Goal: Task Accomplishment & Management: Complete application form

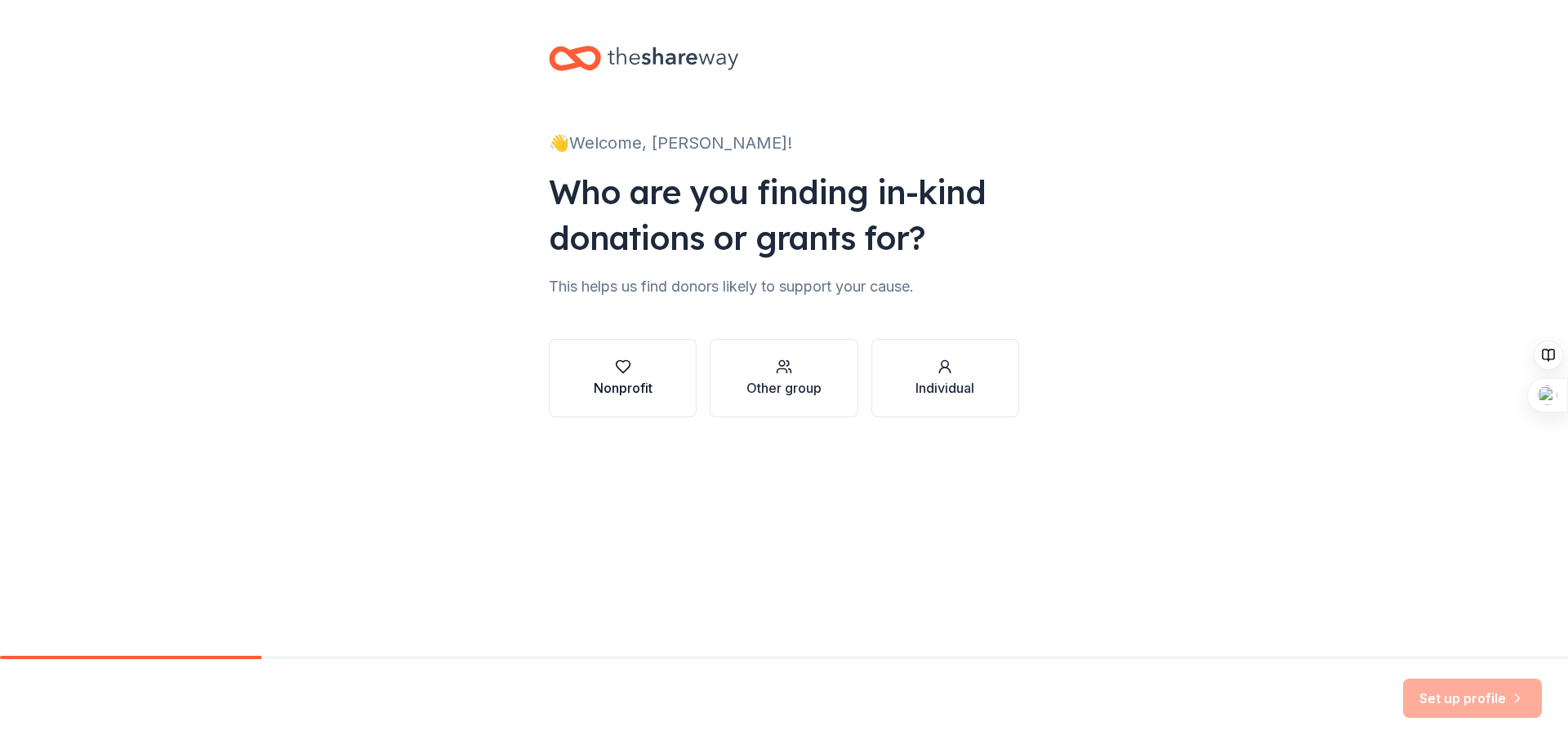
click at [631, 386] on div "Nonprofit" at bounding box center [623, 388] width 59 height 19
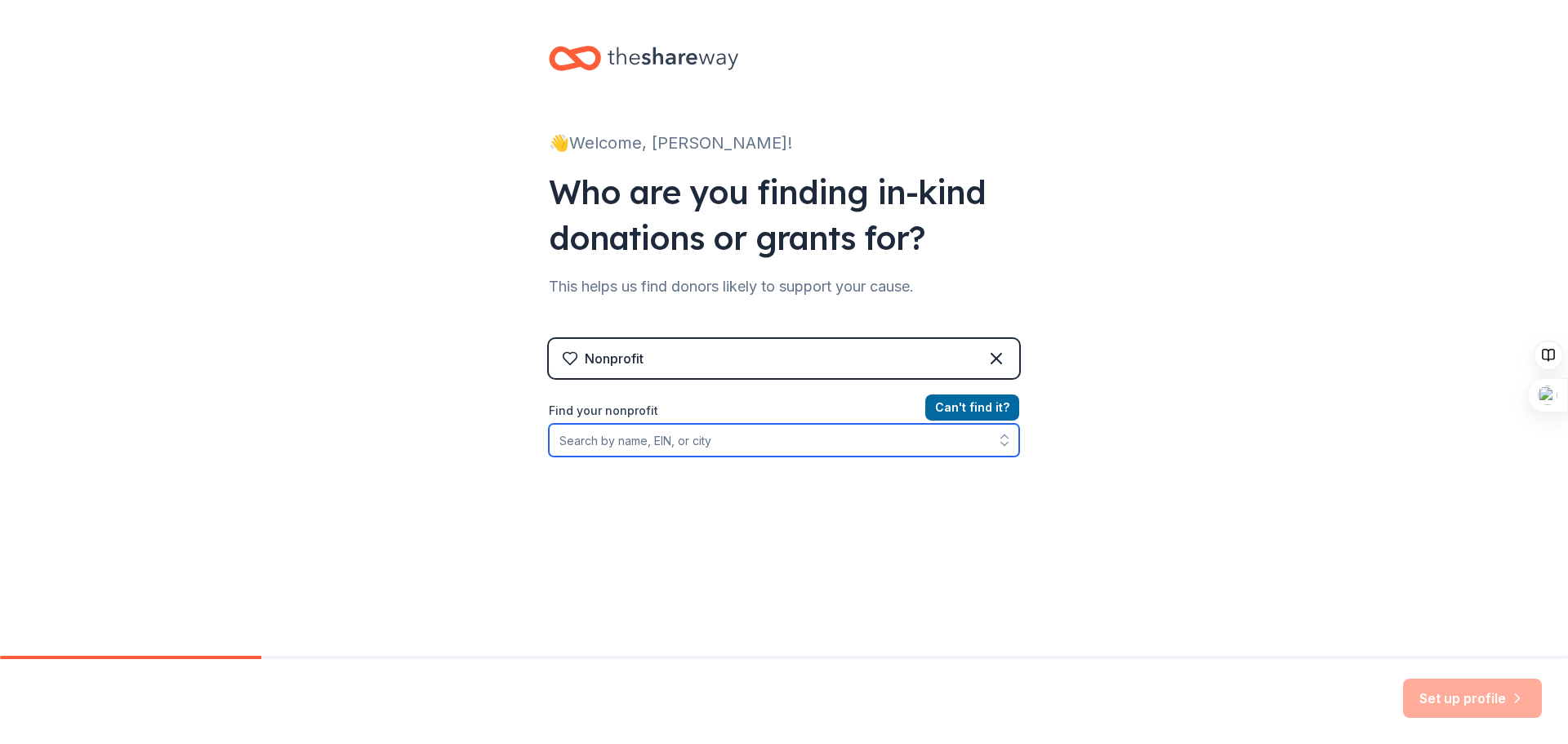
click at [707, 442] on input "Find your nonprofit" at bounding box center [784, 440] width 471 height 33
paste input "364061184"
type input "364061184"
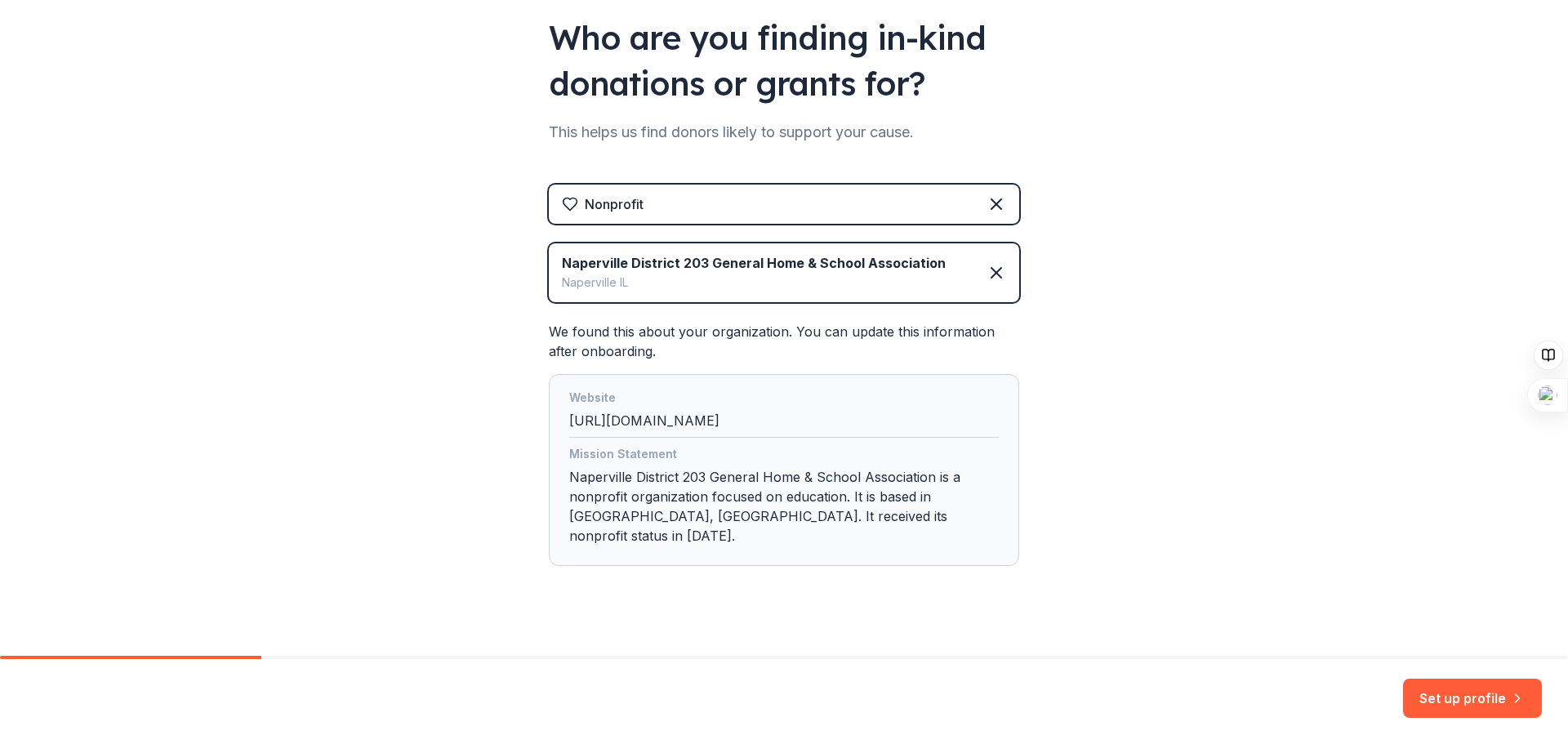
scroll to position [156, 0]
click at [1436, 687] on button "Set up profile" at bounding box center [1473, 698] width 139 height 39
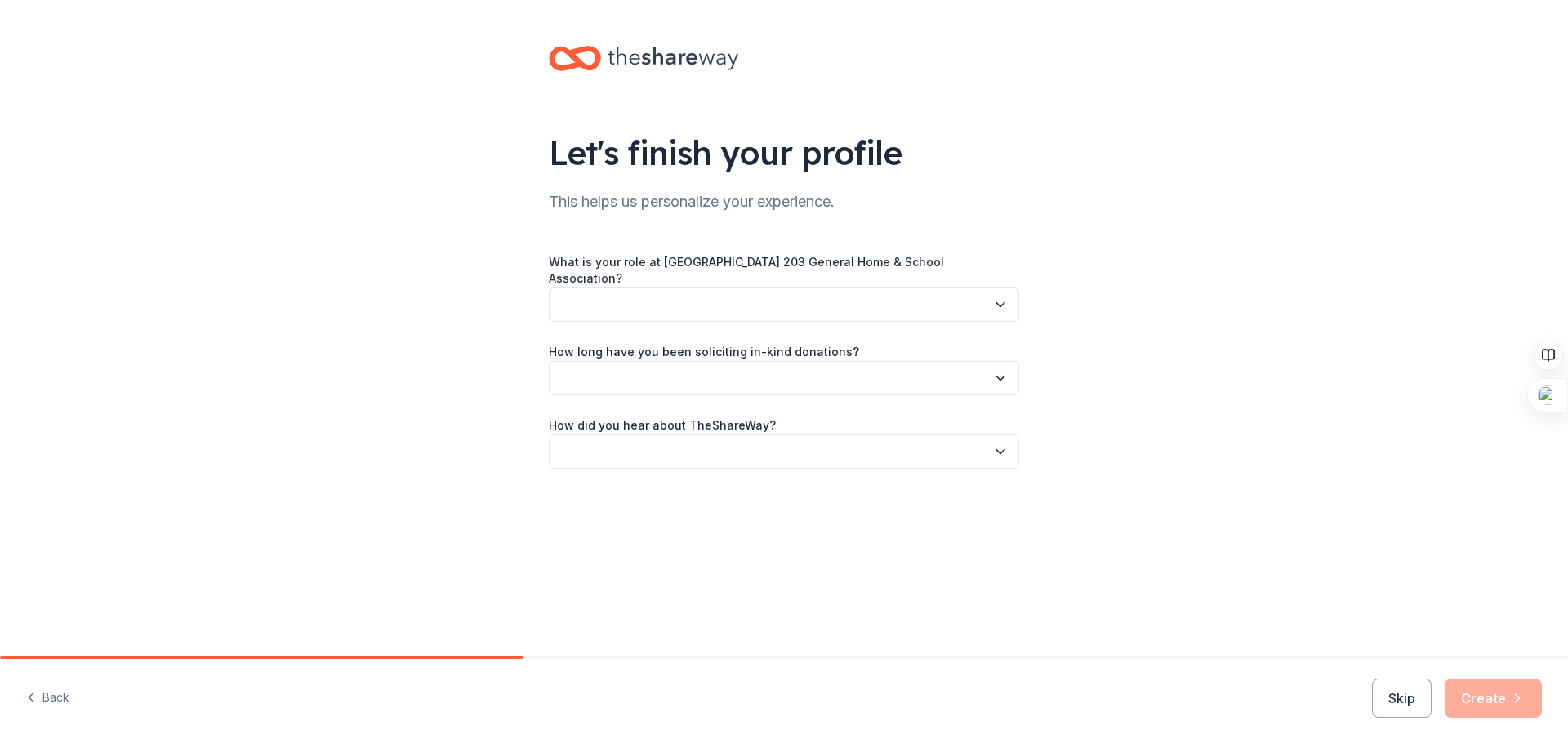
click at [899, 287] on button "button" at bounding box center [784, 304] width 471 height 34
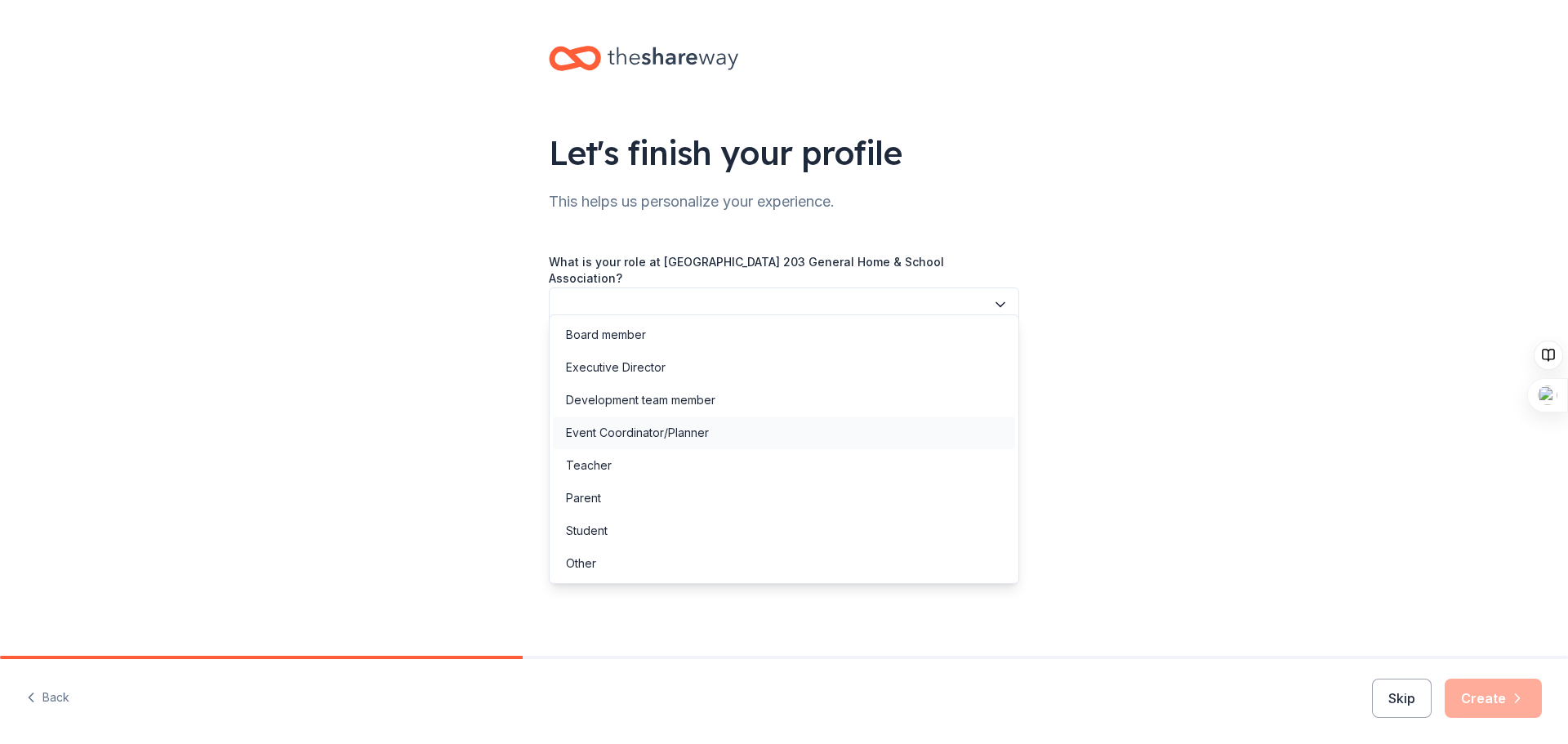
click at [658, 429] on div "Event Coordinator/Planner" at bounding box center [637, 433] width 143 height 19
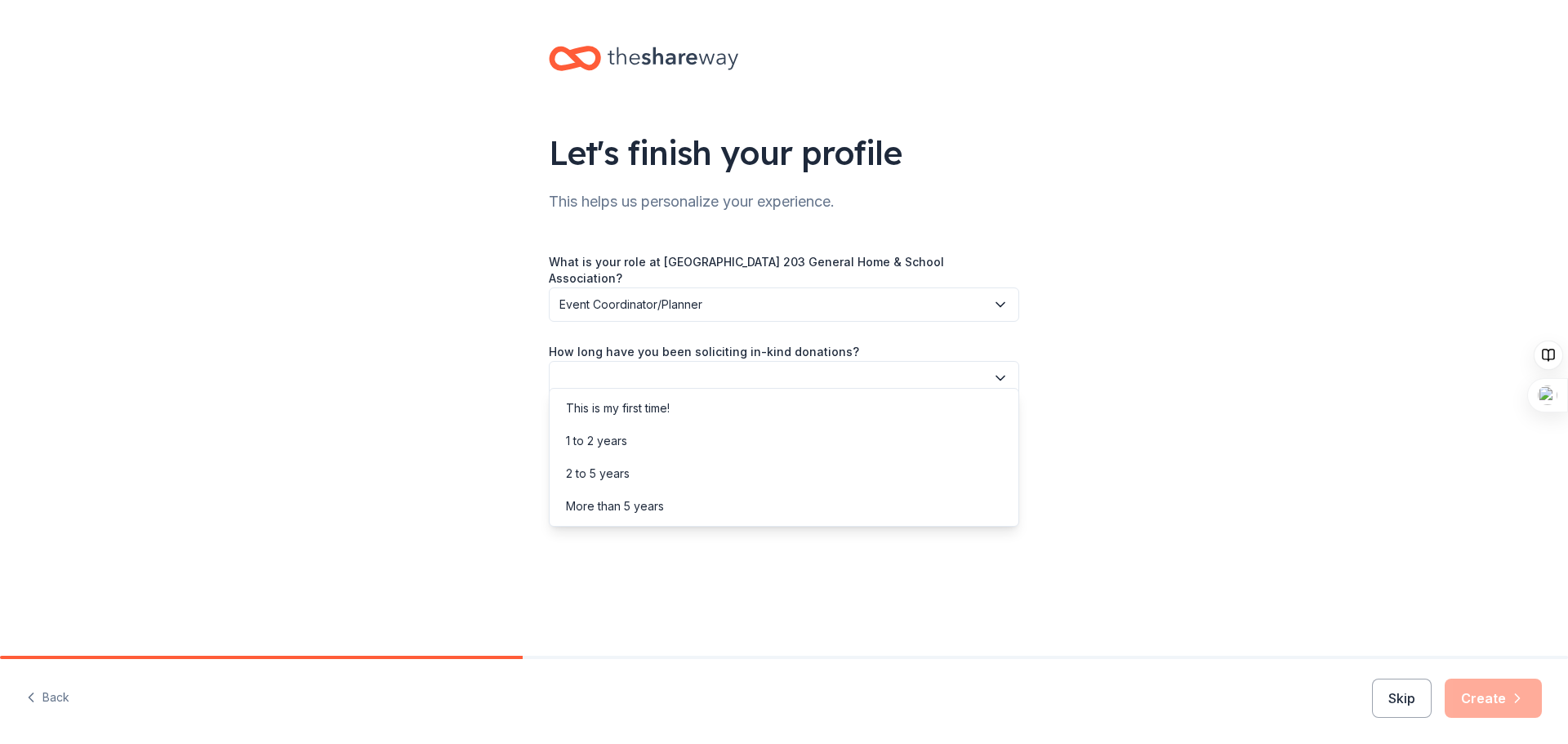
click at [852, 361] on button "button" at bounding box center [784, 378] width 471 height 34
click at [804, 404] on div "This is my first time!" at bounding box center [784, 408] width 462 height 33
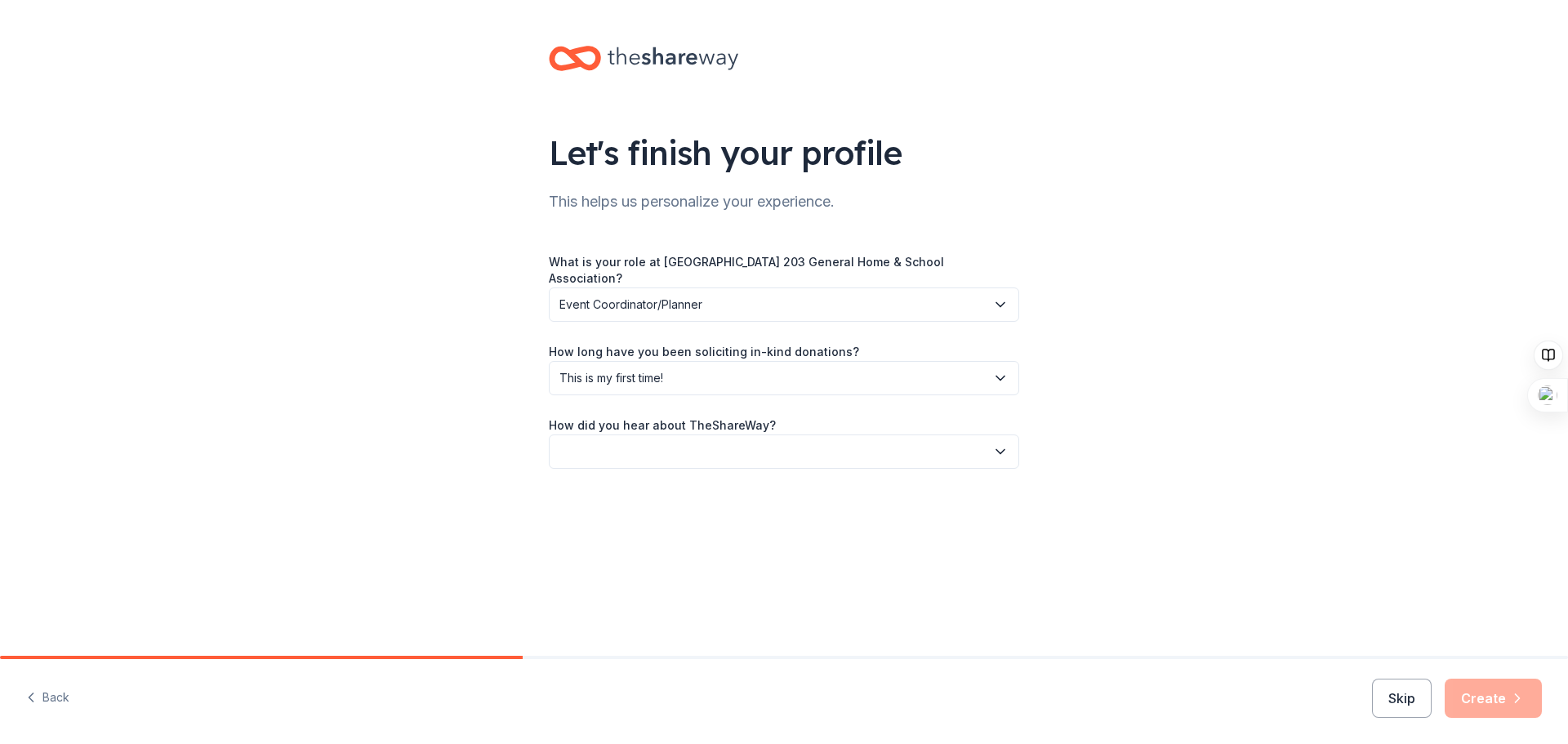
click at [829, 435] on button "button" at bounding box center [784, 451] width 471 height 34
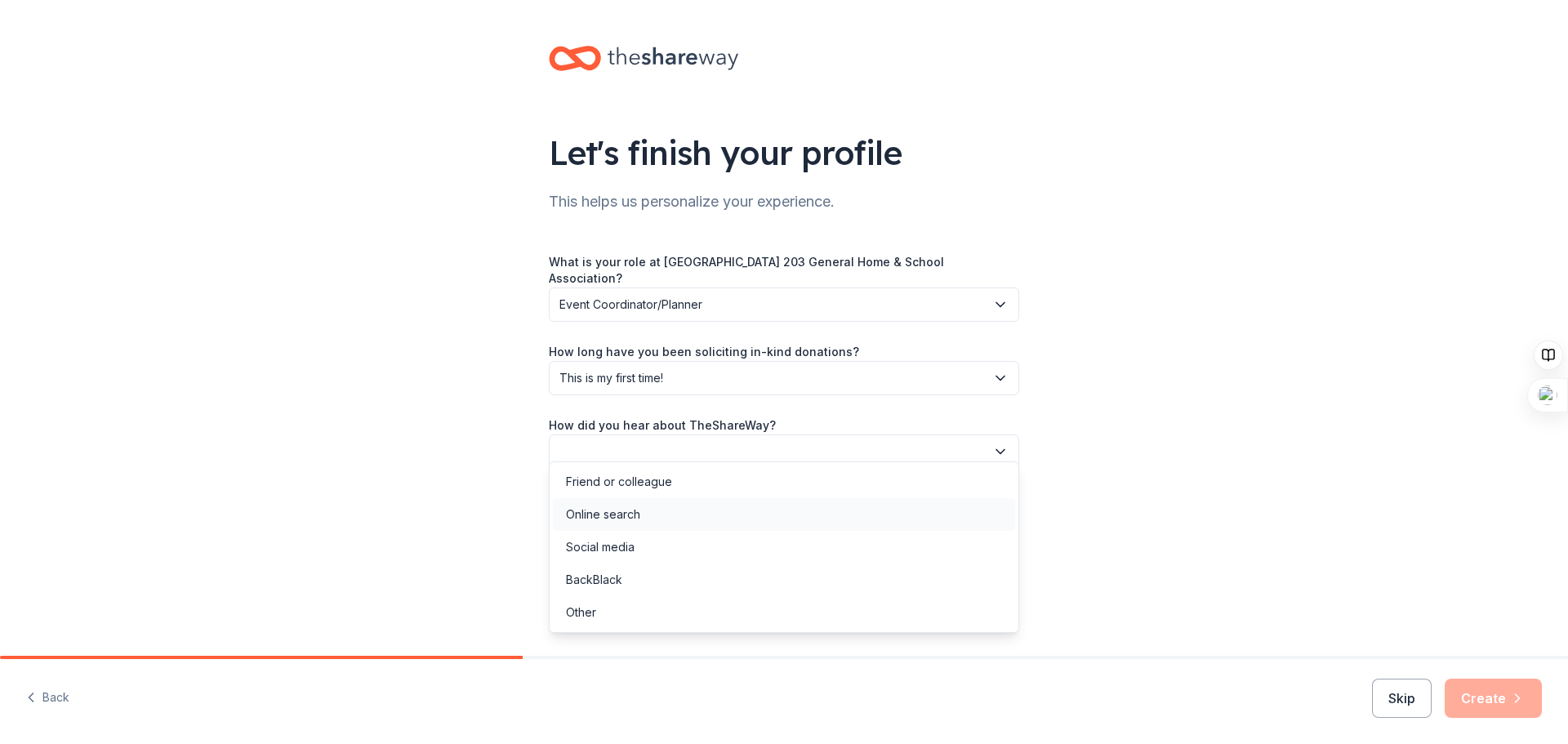
click at [671, 513] on div "Online search" at bounding box center [784, 514] width 462 height 33
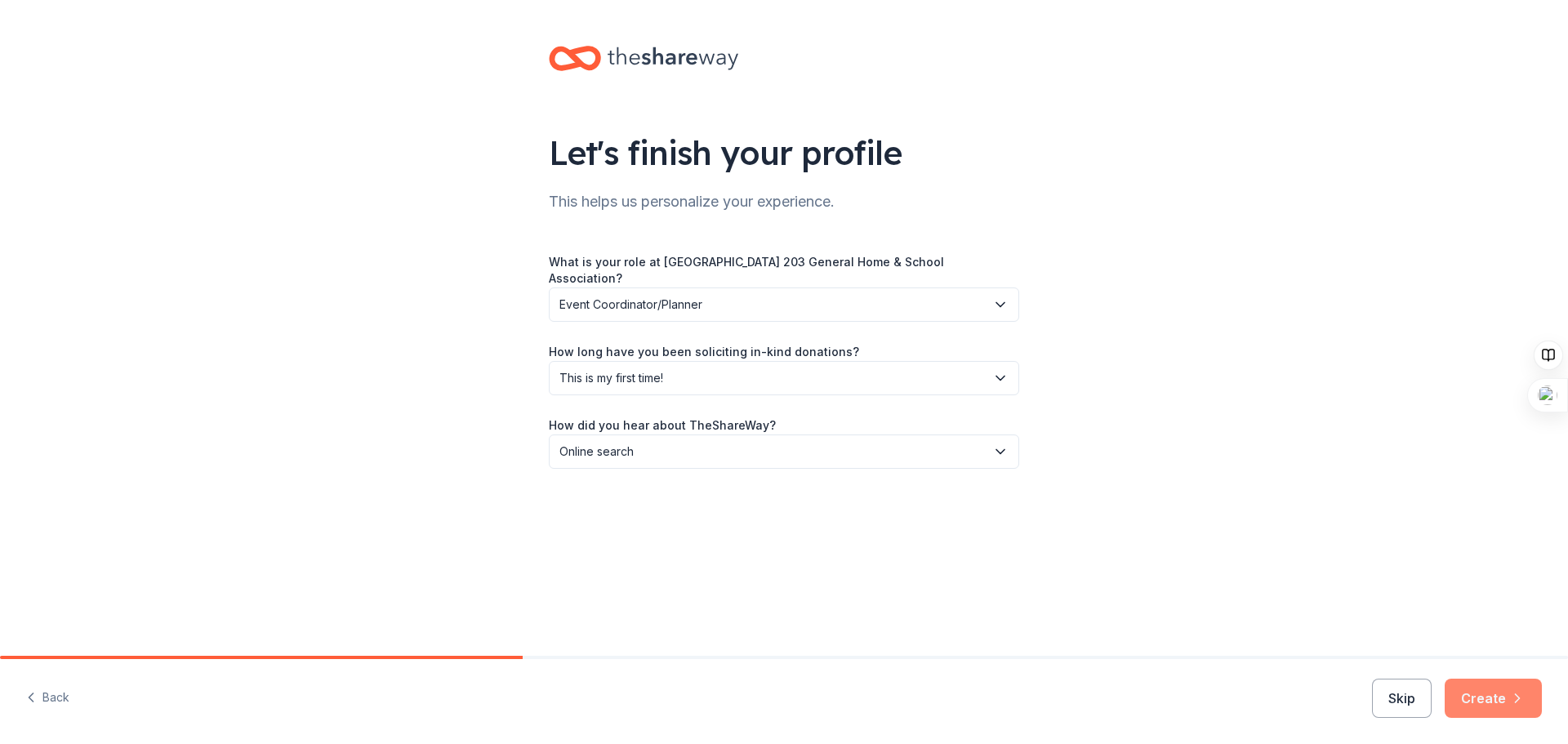
click at [1484, 698] on button "Create" at bounding box center [1493, 698] width 97 height 39
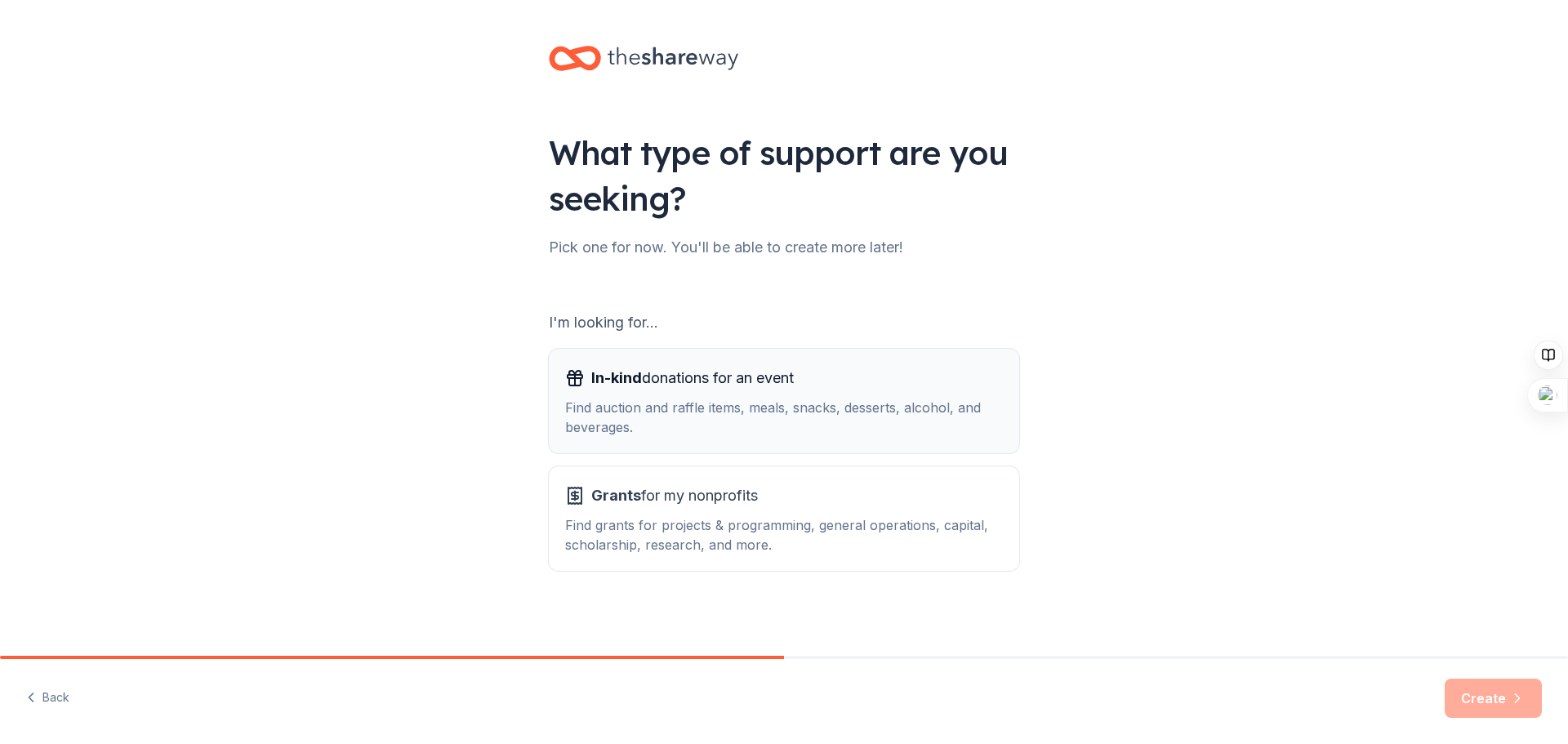
click at [749, 396] on div "In-kind donations for an event Find auction and raffle items, meals, snacks, de…" at bounding box center [784, 401] width 438 height 72
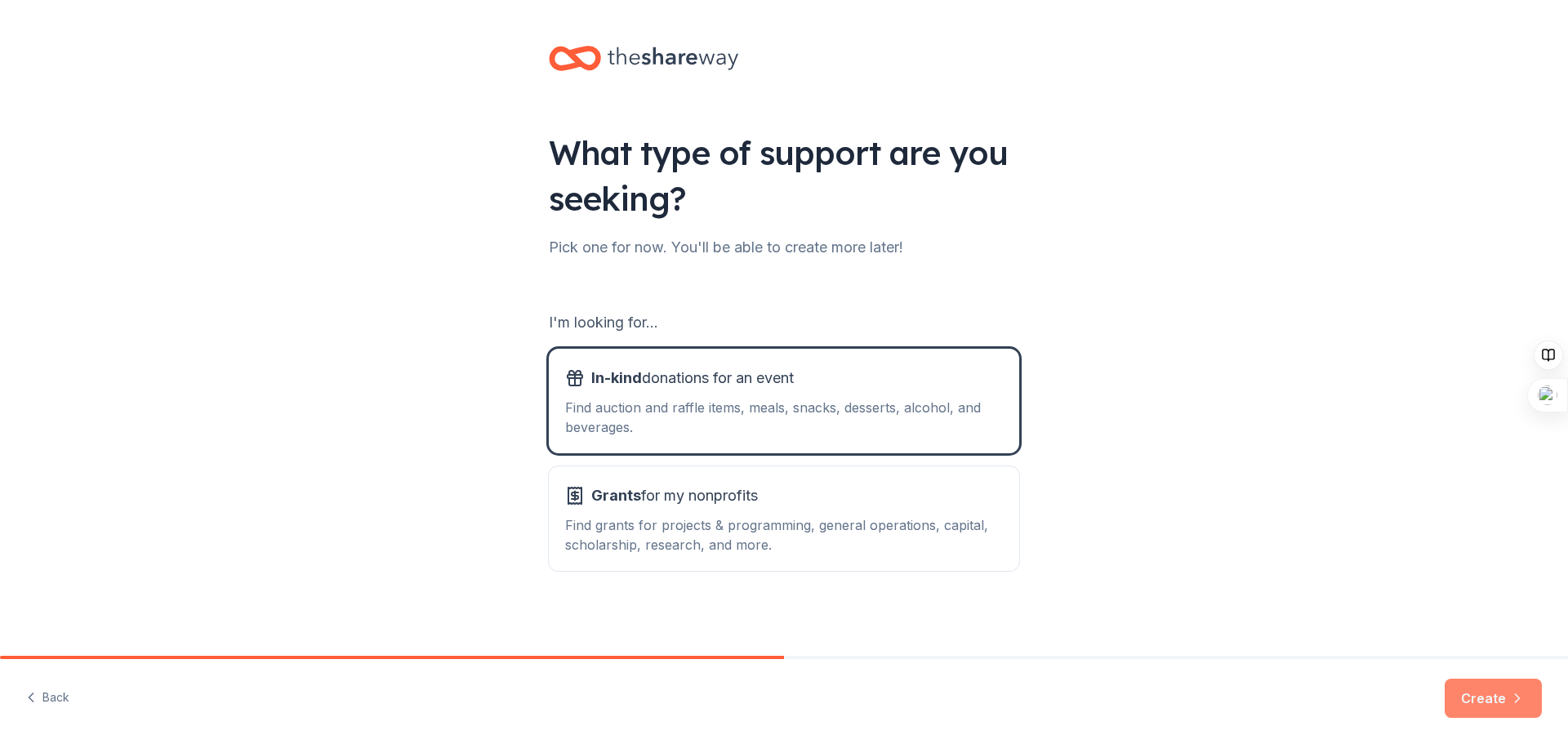
click at [1500, 689] on button "Create" at bounding box center [1493, 698] width 97 height 39
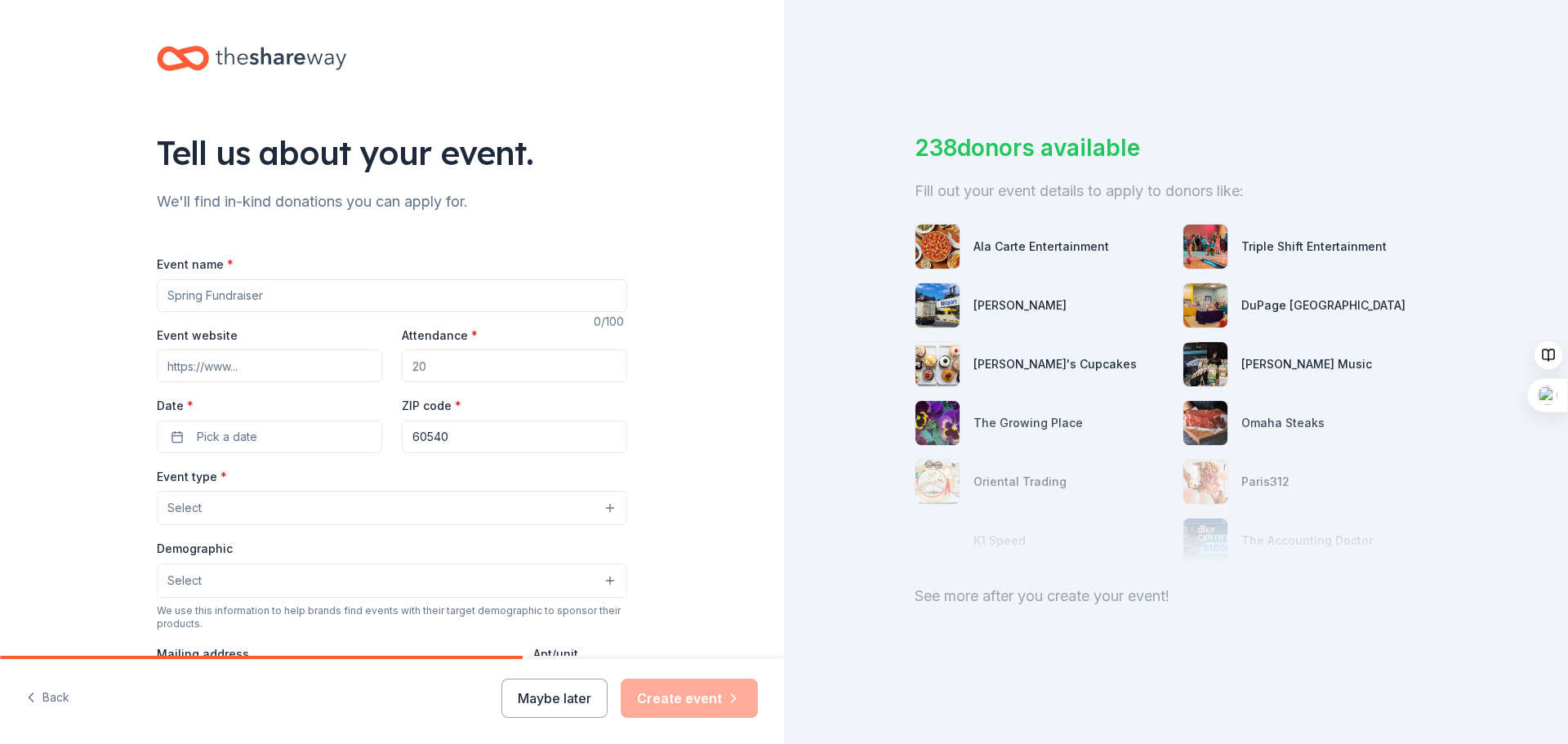
click at [191, 297] on input "Event name *" at bounding box center [392, 295] width 471 height 33
click at [272, 295] on input "Event name *" at bounding box center [392, 295] width 471 height 33
click at [236, 367] on input "Event website" at bounding box center [270, 366] width 226 height 33
click at [451, 368] on input "Attendance *" at bounding box center [515, 366] width 226 height 33
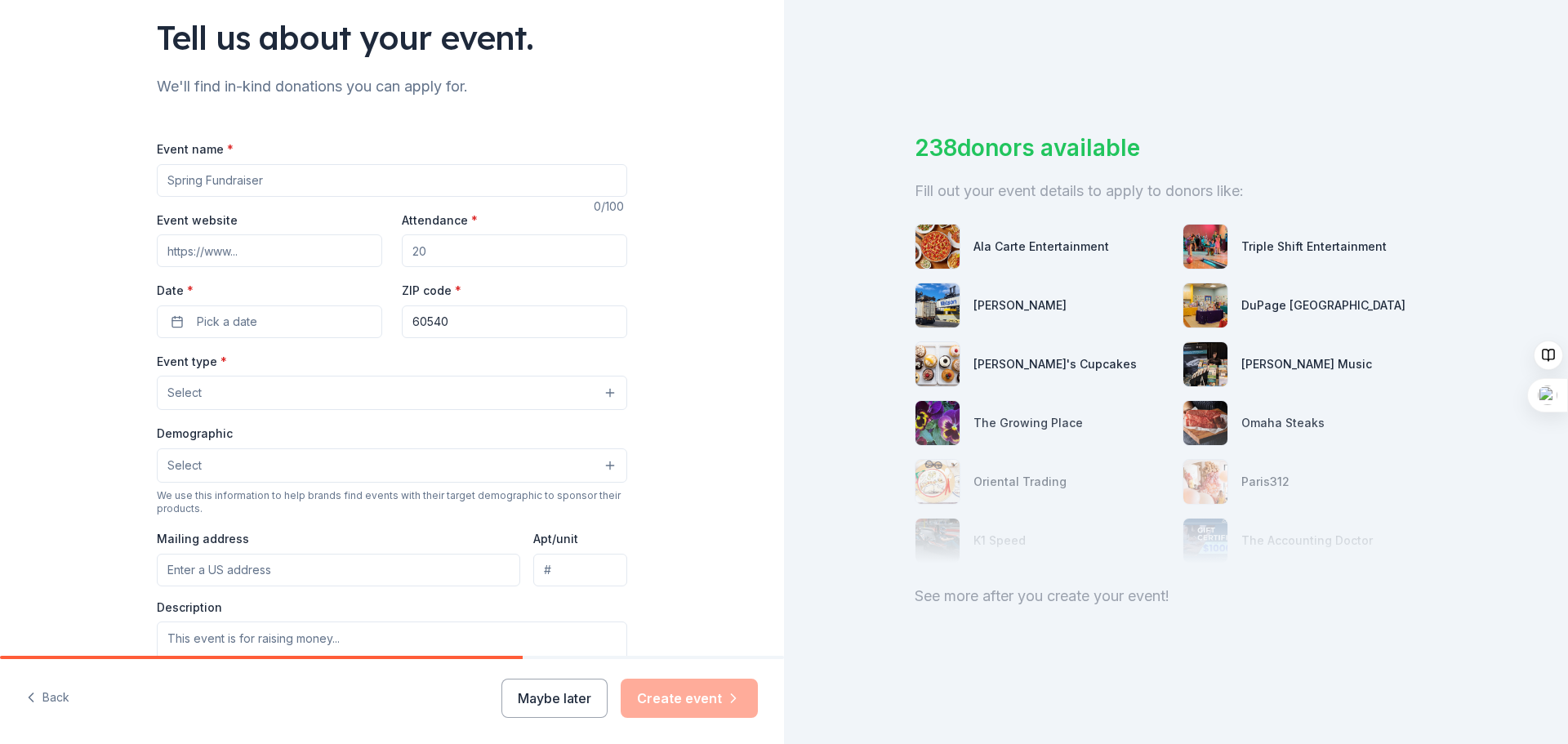
scroll to position [163, 0]
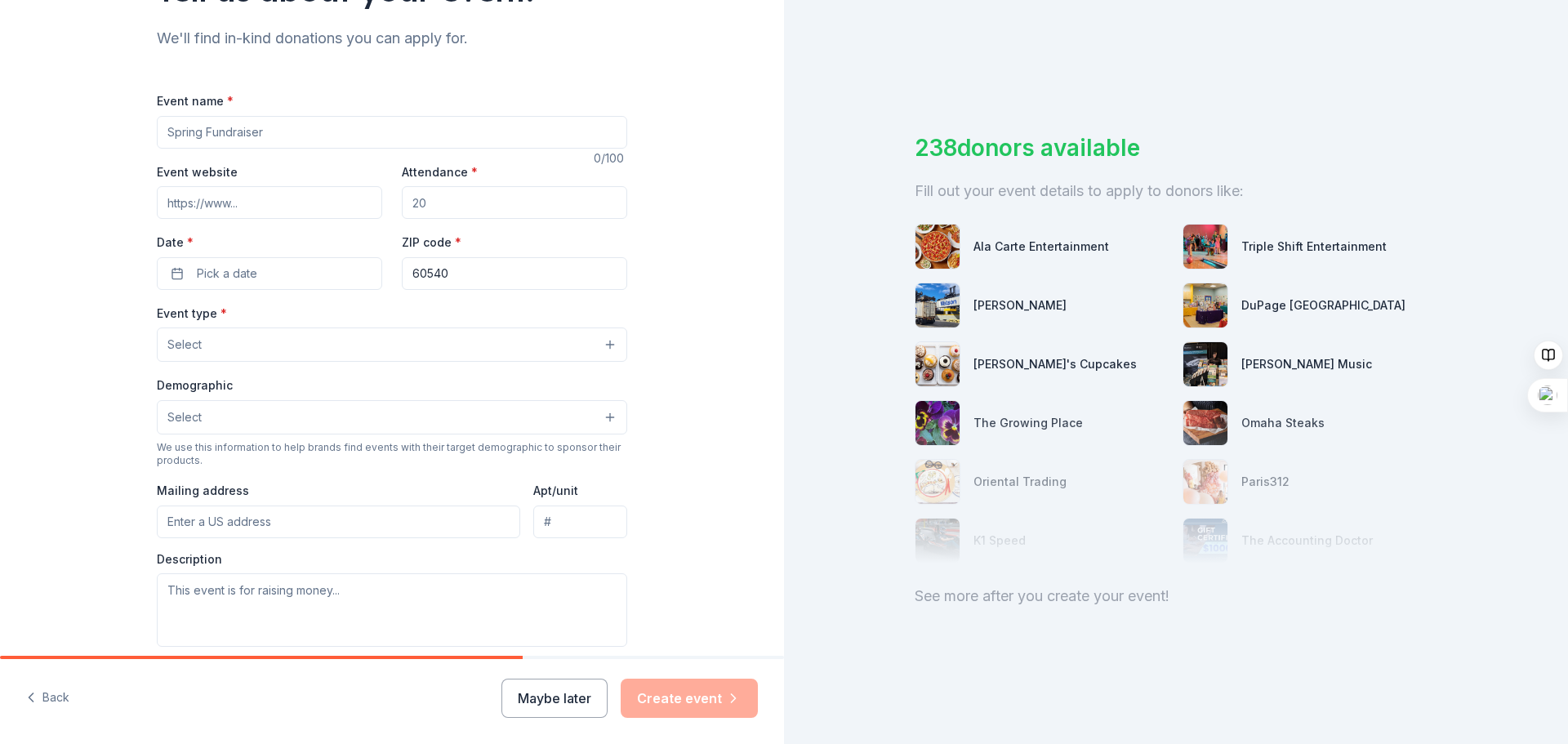
click at [480, 411] on button "Select" at bounding box center [392, 417] width 471 height 34
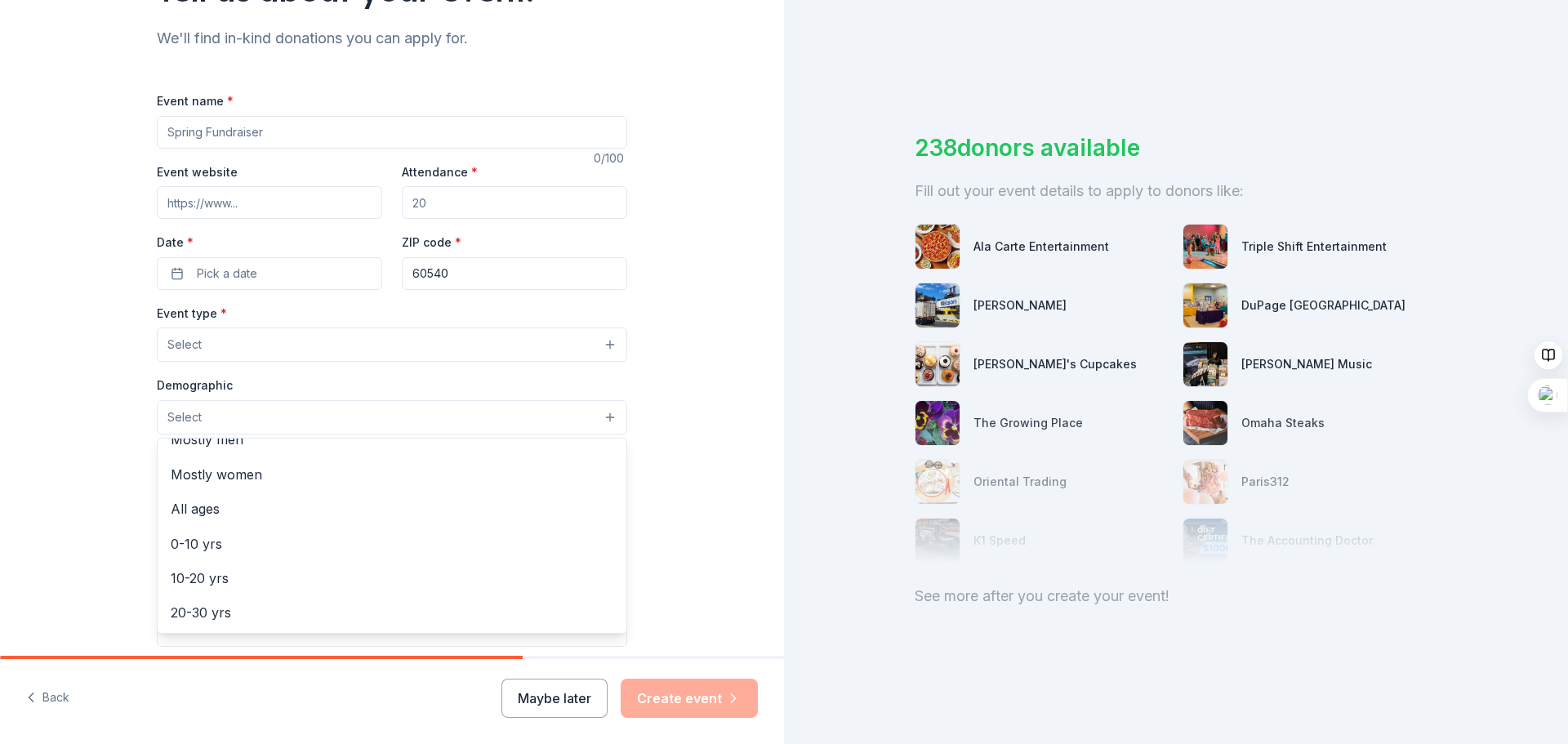
scroll to position [82, 0]
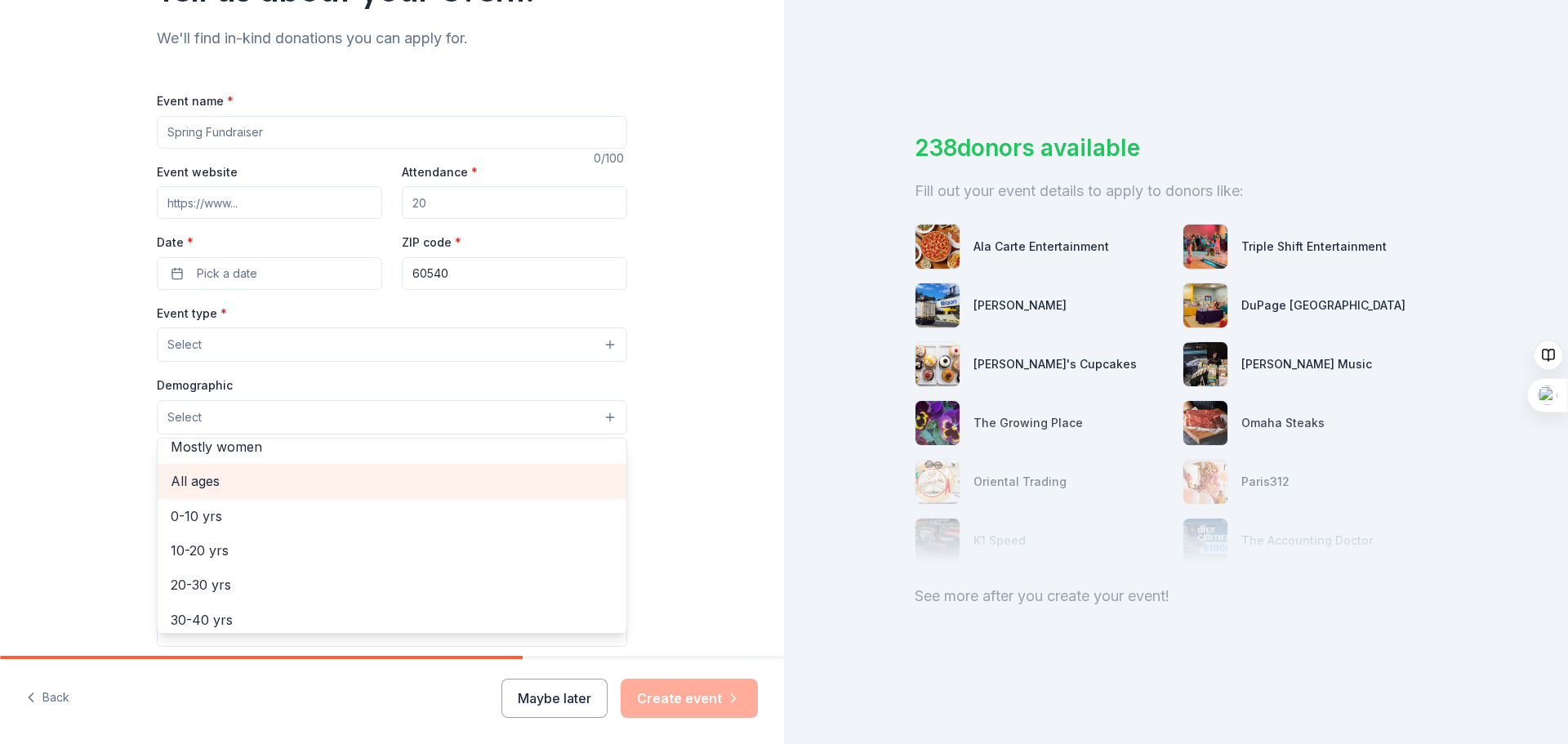
click at [462, 480] on span "All ages" at bounding box center [392, 481] width 442 height 21
click at [754, 434] on div "Tell us about your event. We'll find in-kind donations you can apply for. Event…" at bounding box center [392, 381] width 784 height 1089
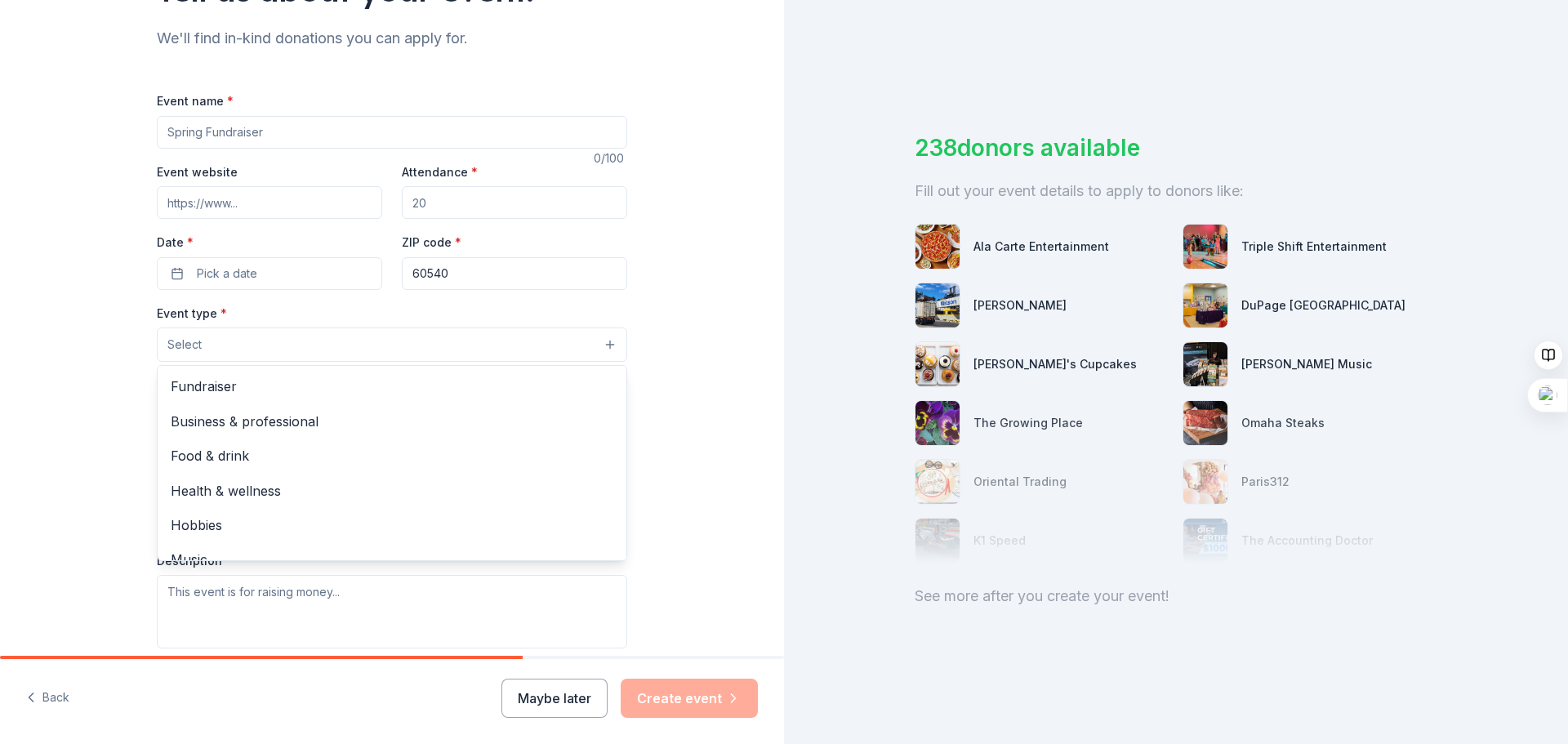
click at [576, 340] on button "Select" at bounding box center [392, 345] width 471 height 34
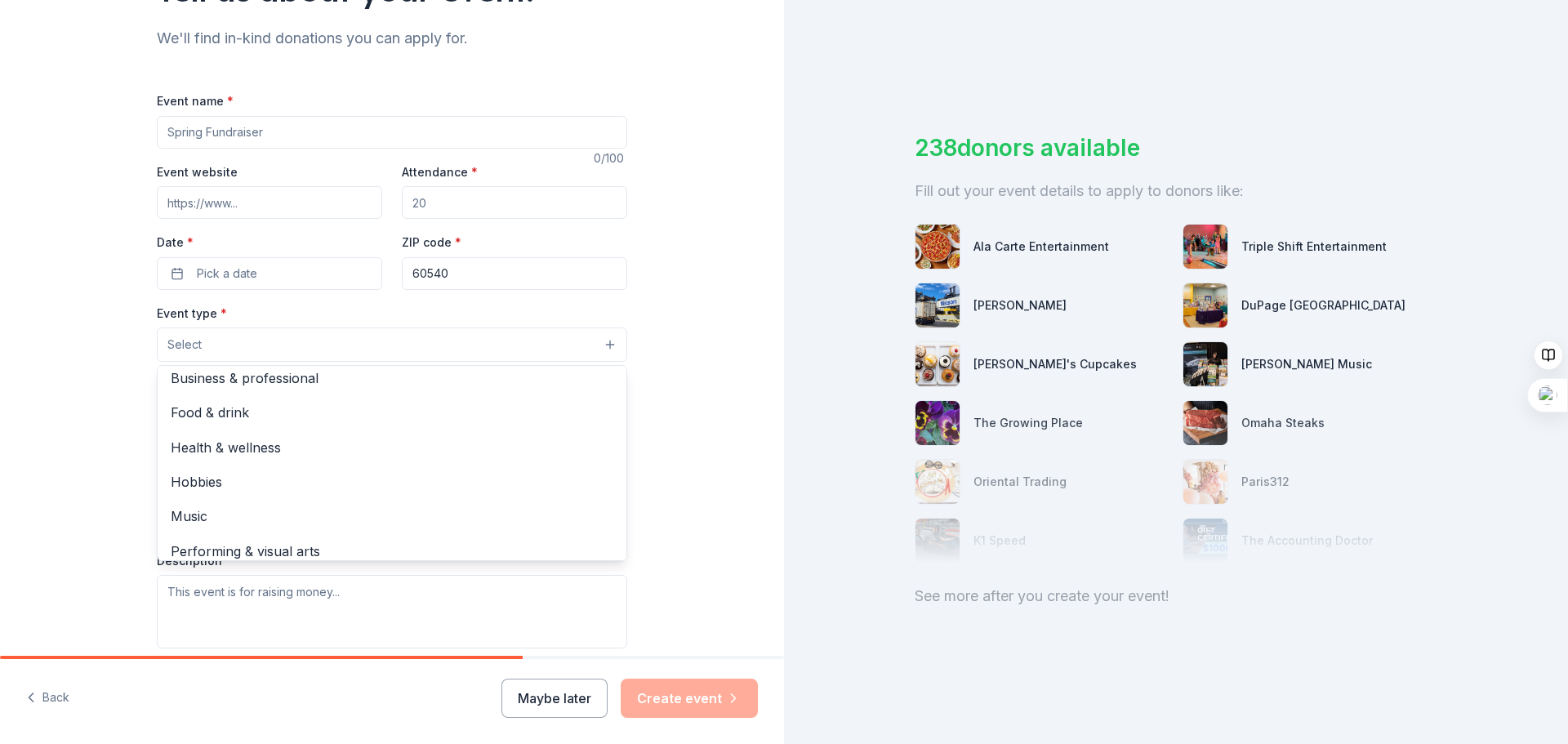
scroll to position [0, 0]
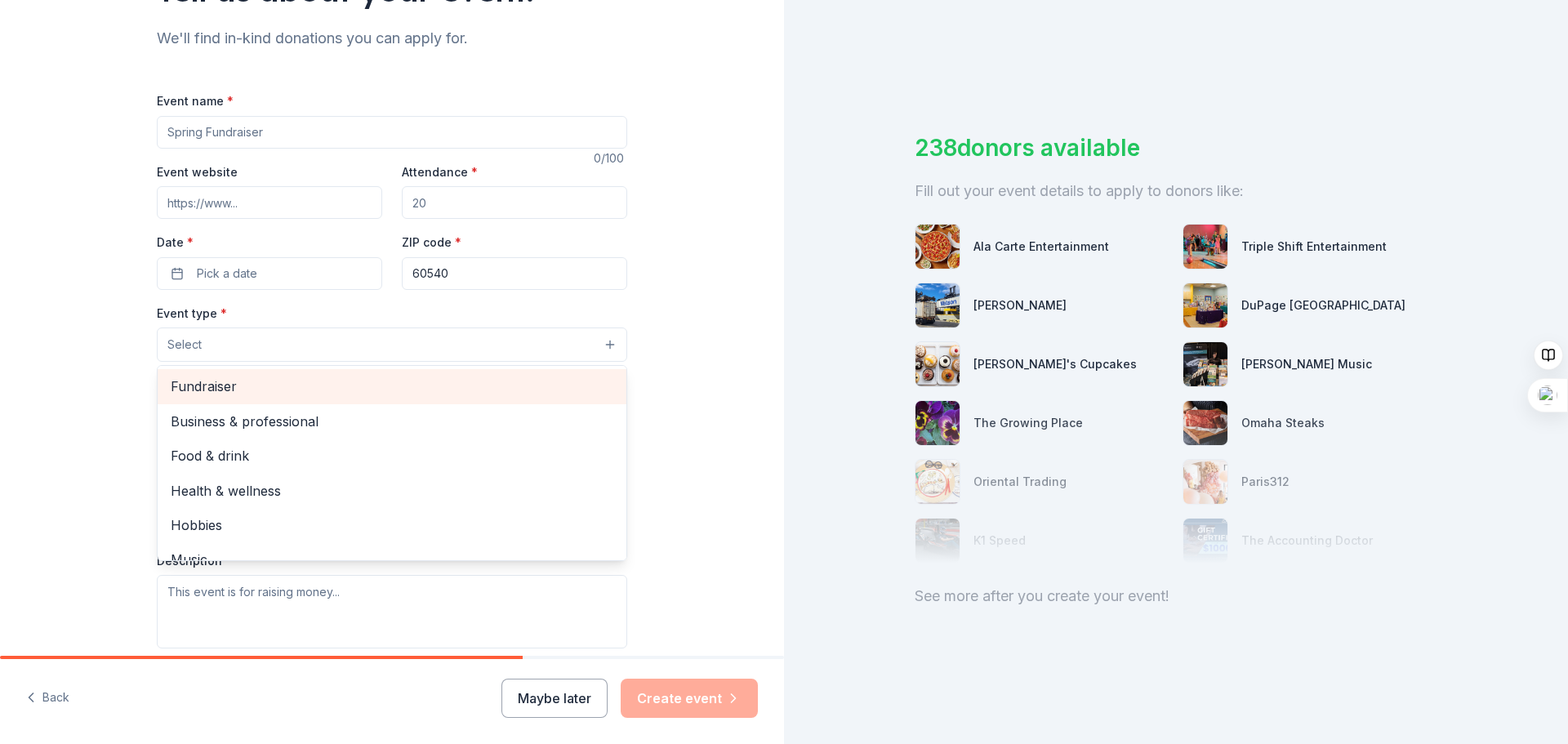
click at [522, 371] on div "Fundraiser" at bounding box center [392, 386] width 469 height 34
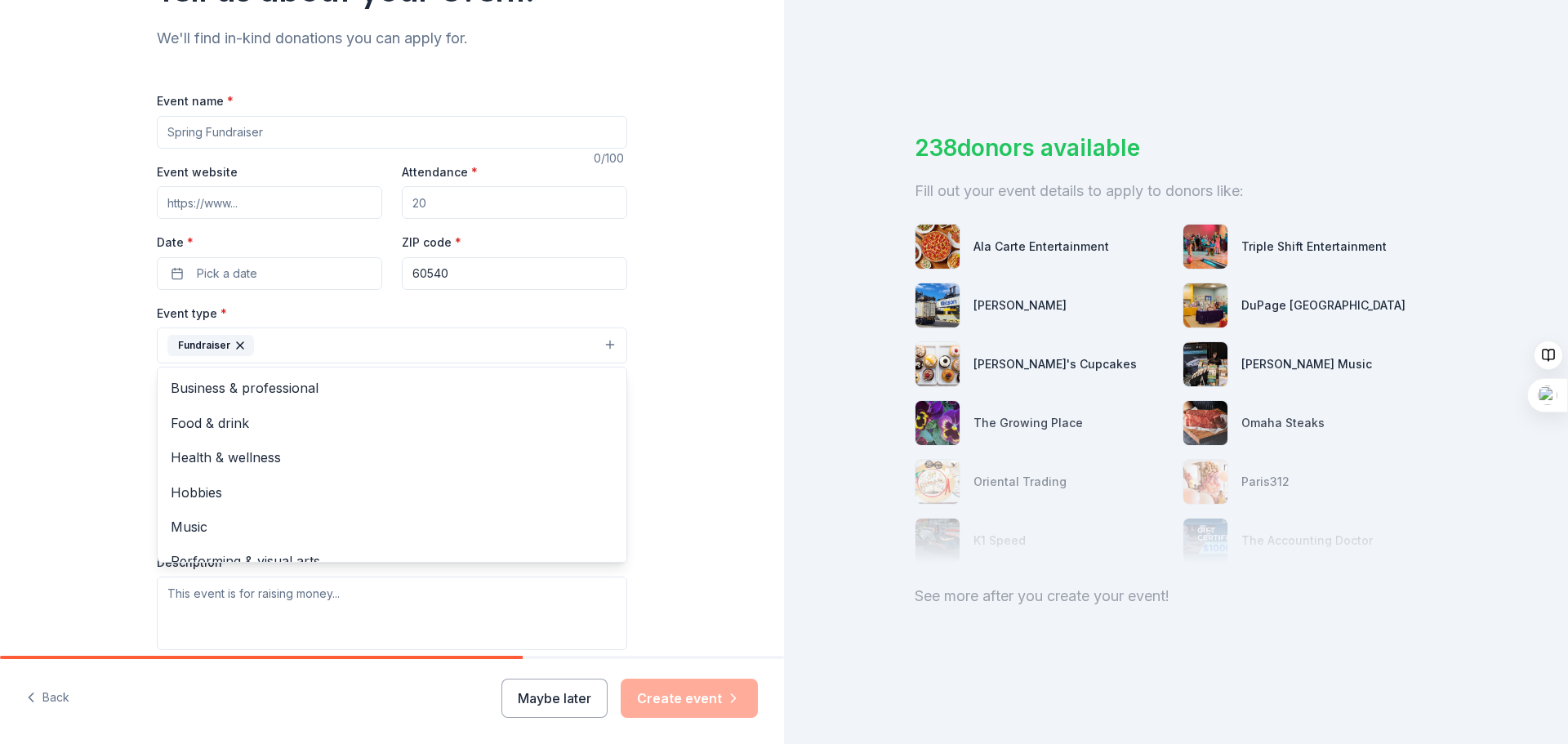
click at [669, 376] on div "Tell us about your event. We'll find in-kind donations you can apply for. Event…" at bounding box center [392, 382] width 784 height 1090
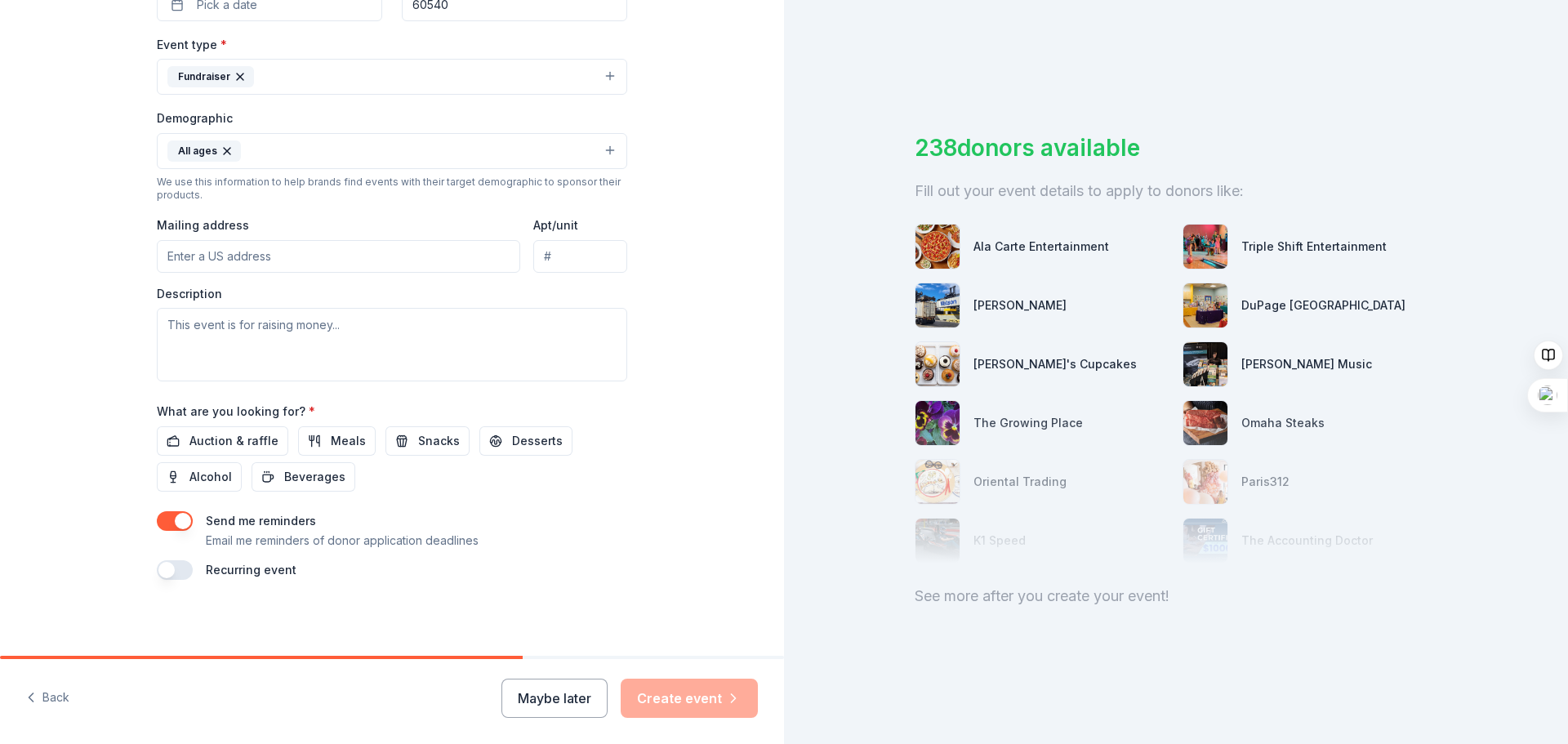
scroll to position [435, 0]
click at [541, 694] on button "Maybe later" at bounding box center [554, 698] width 106 height 39
click at [500, 339] on textarea at bounding box center [392, 342] width 471 height 73
click at [464, 243] on input "Mailing address" at bounding box center [338, 254] width 363 height 33
type input "200 E Fifth Ave, APT 339"
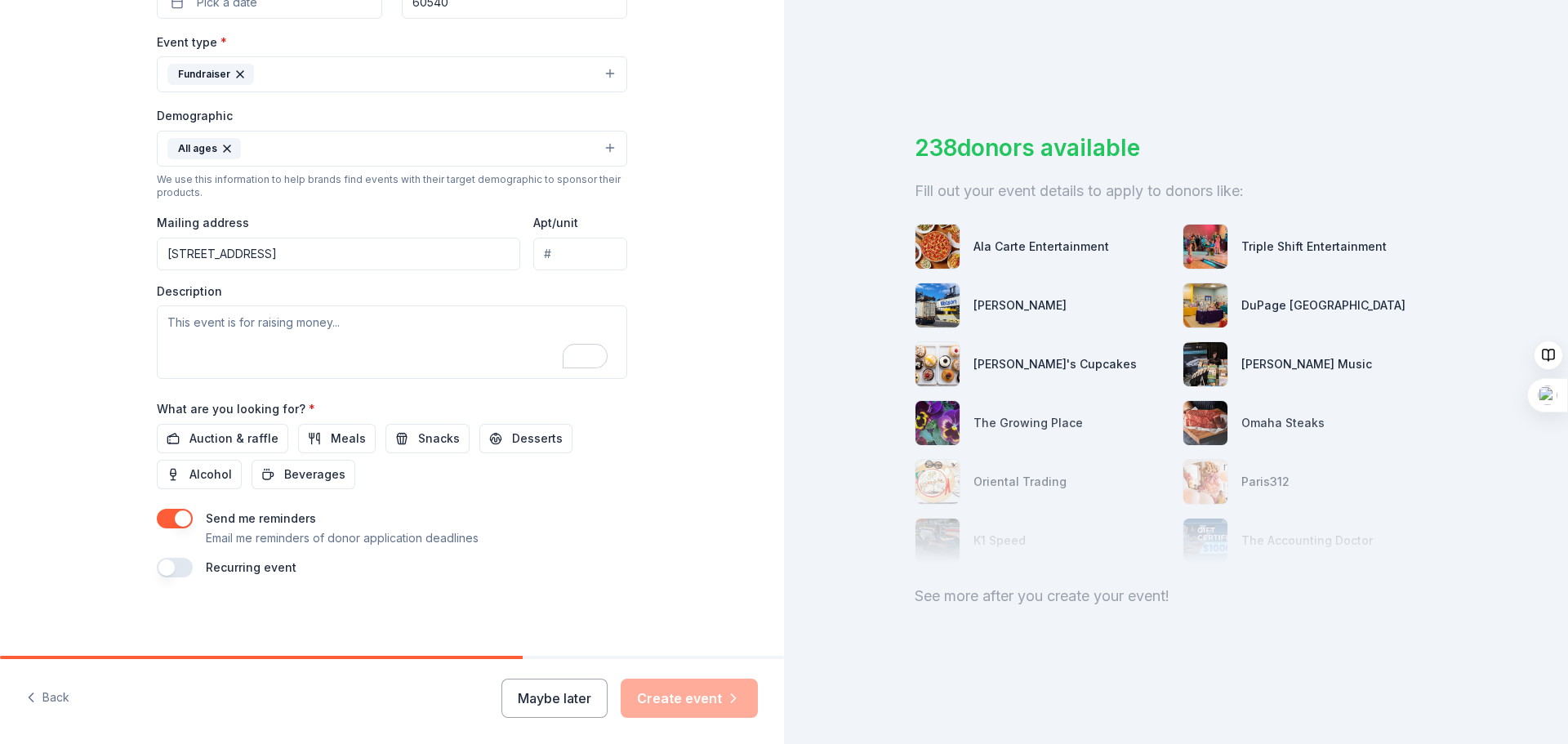
click at [561, 257] on input "Apt/unit" at bounding box center [580, 254] width 94 height 33
type input "APT 339"
click at [354, 252] on input "200 E Fifth Ave, APT 339" at bounding box center [338, 254] width 363 height 33
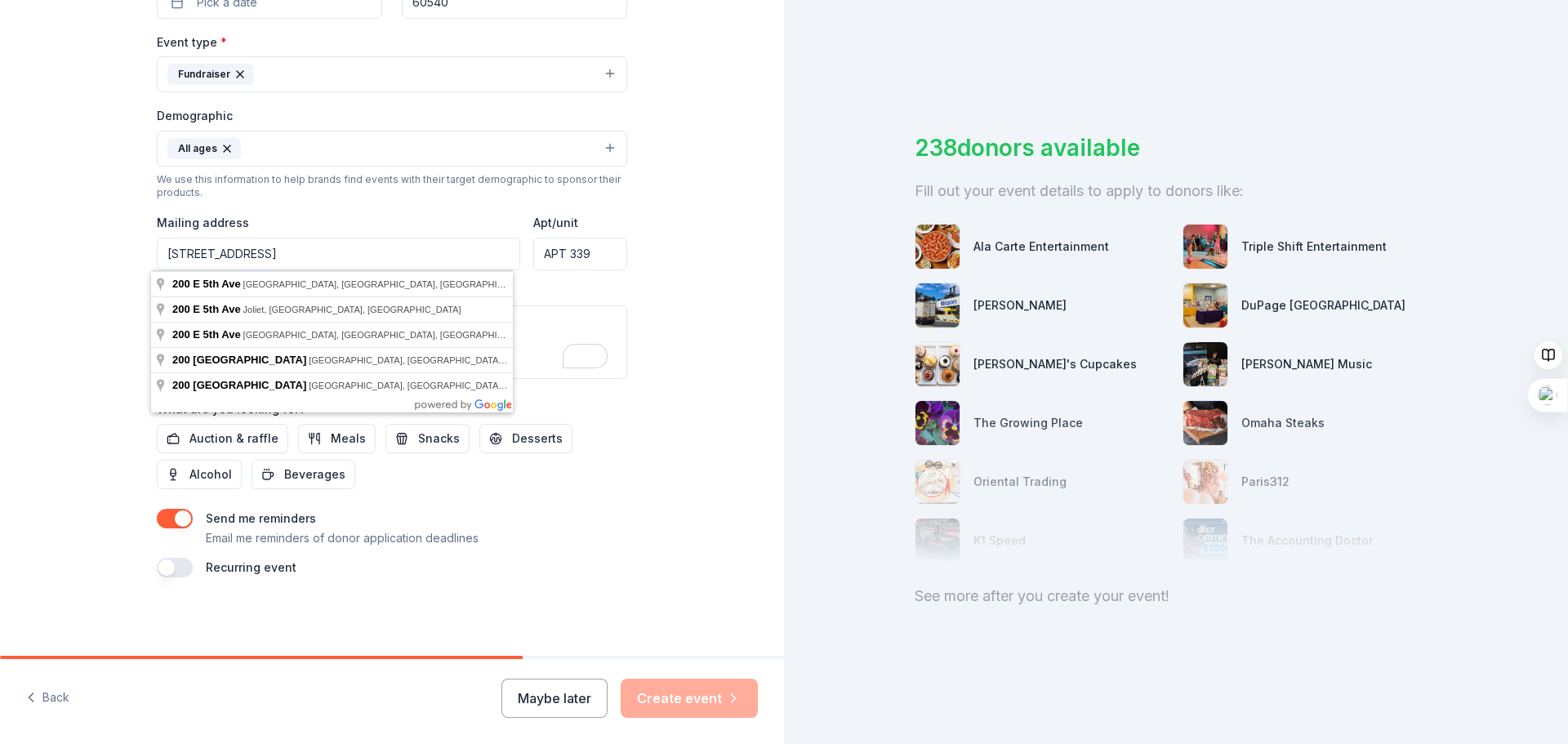
type input "200 E Fifth Ave"
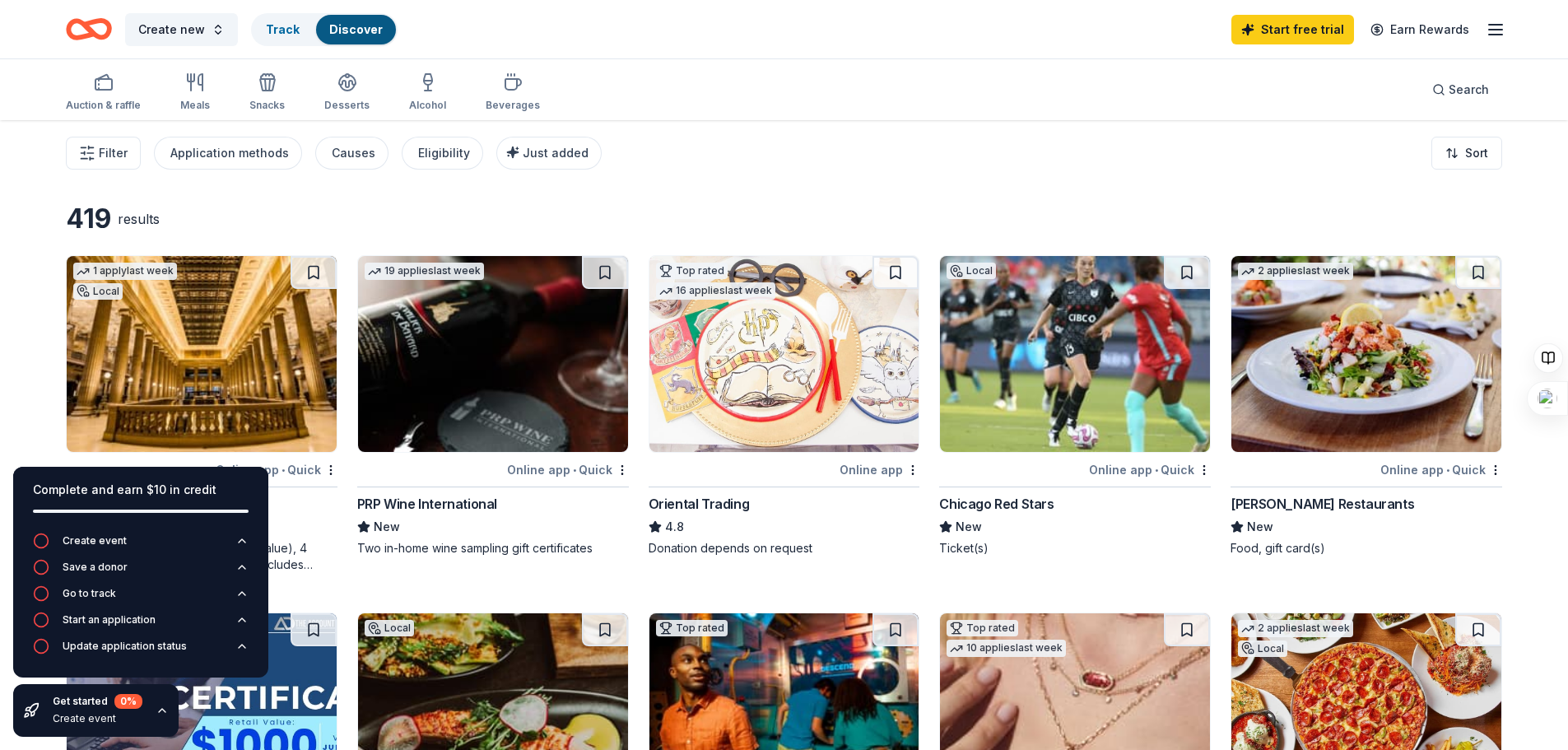
click at [1494, 28] on icon "button" at bounding box center [1496, 29] width 20 height 20
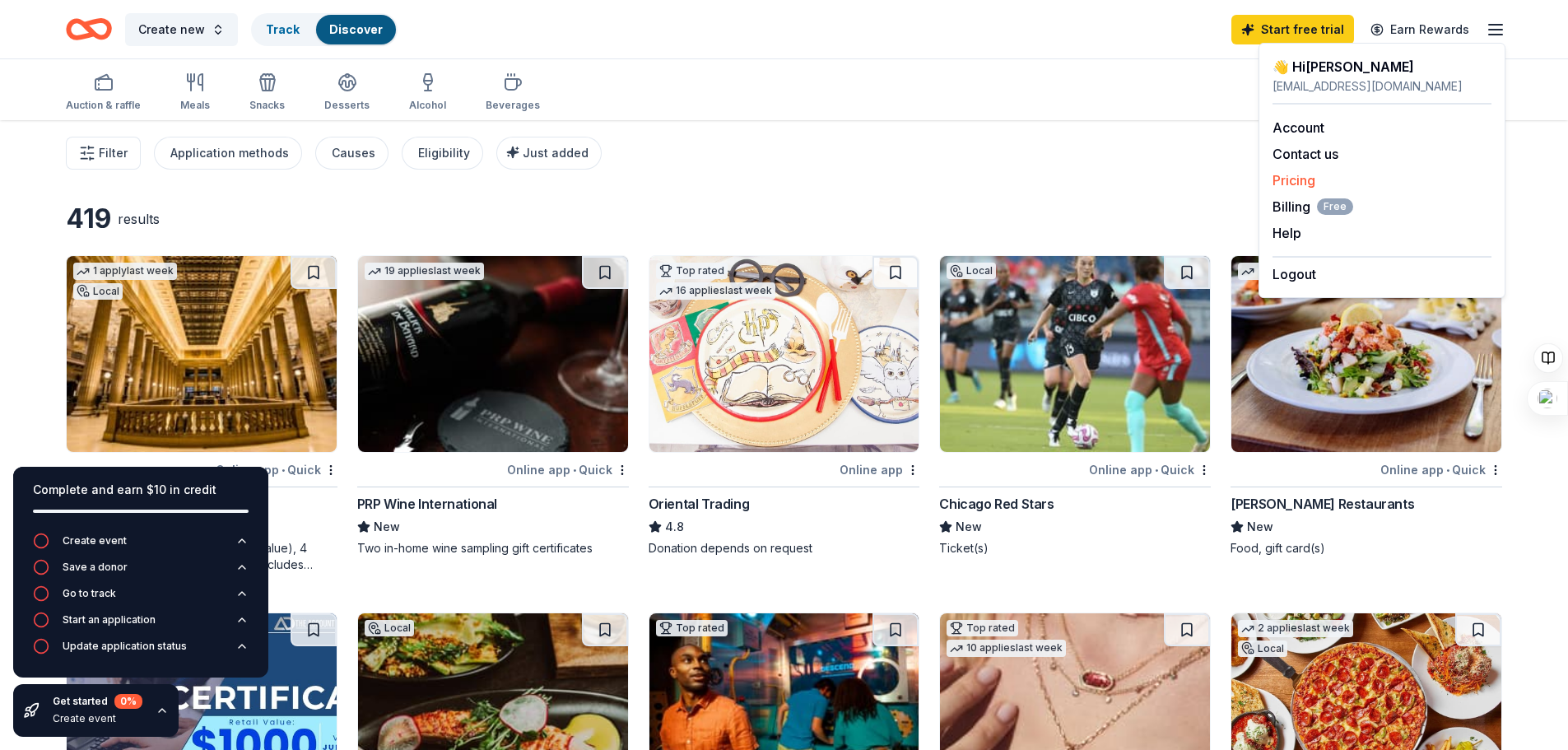
click at [1309, 174] on link "Pricing" at bounding box center [1294, 180] width 43 height 17
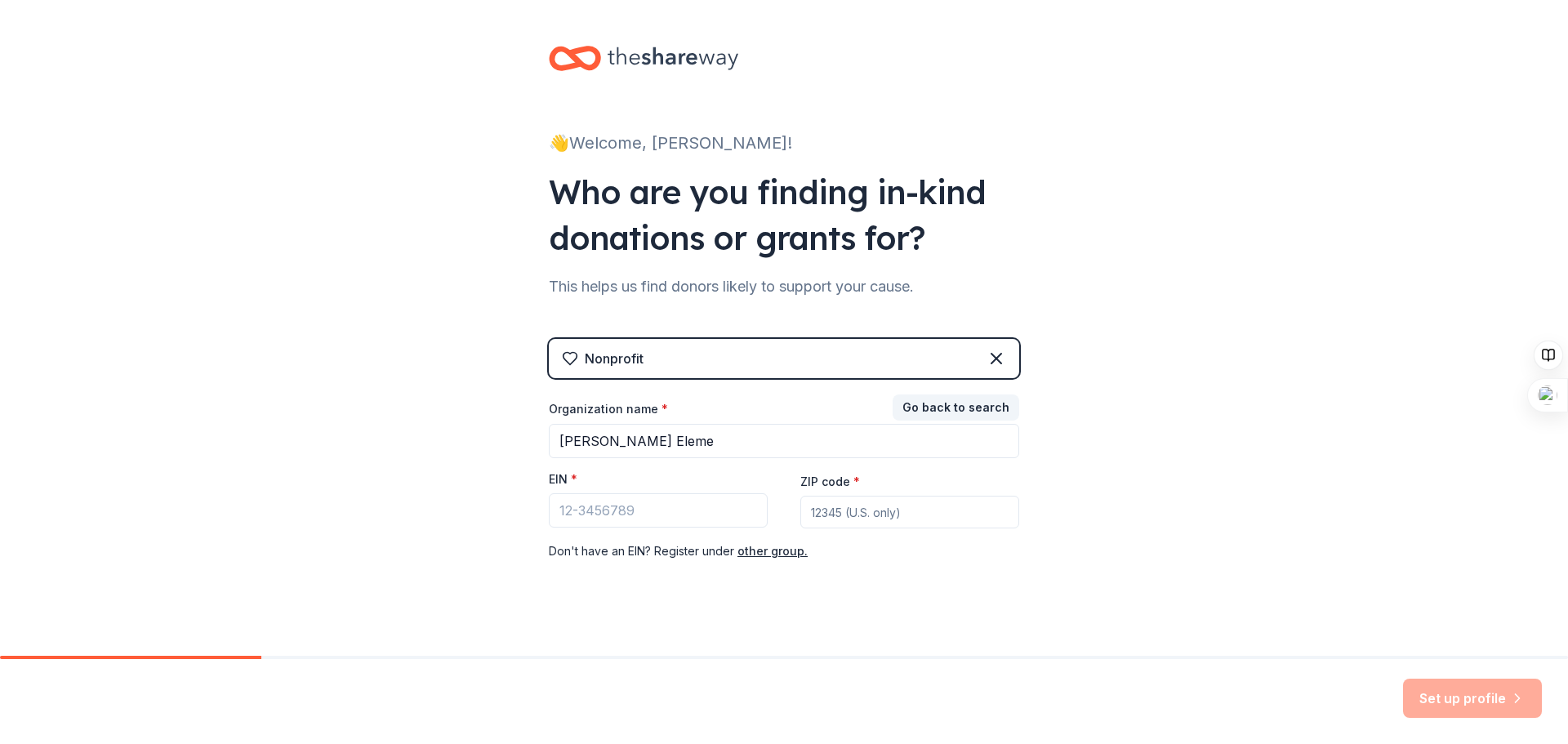
scroll to position [17, 0]
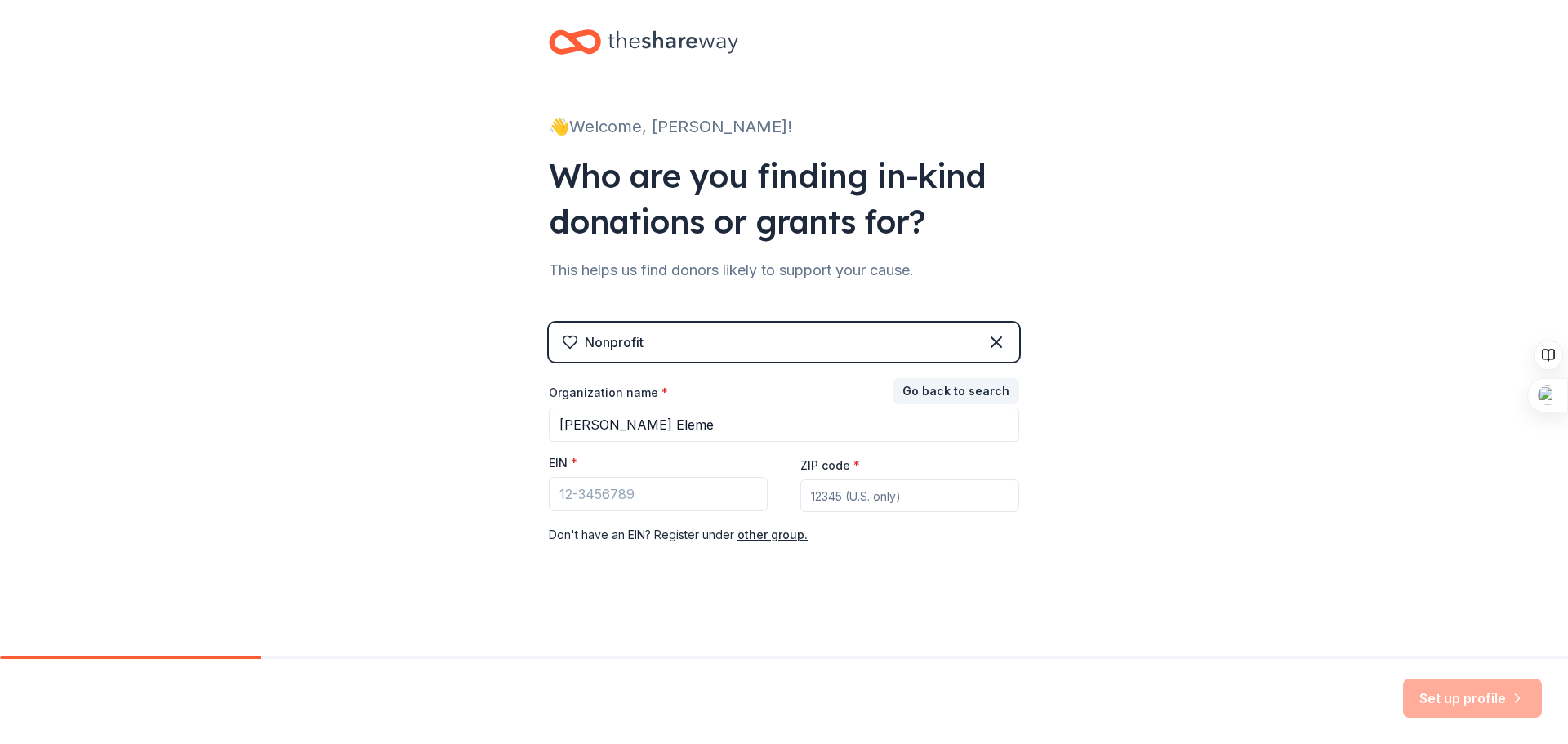
drag, startPoint x: 703, startPoint y: 422, endPoint x: 437, endPoint y: 424, distance: 266.0
click at [437, 424] on div "👋 Welcome, [PERSON_NAME]! Who are you finding in-kind donations or grants for? …" at bounding box center [784, 319] width 1568 height 673
click at [705, 419] on input "Naperville District 203" at bounding box center [784, 424] width 471 height 34
paste input "General Home & School Association"
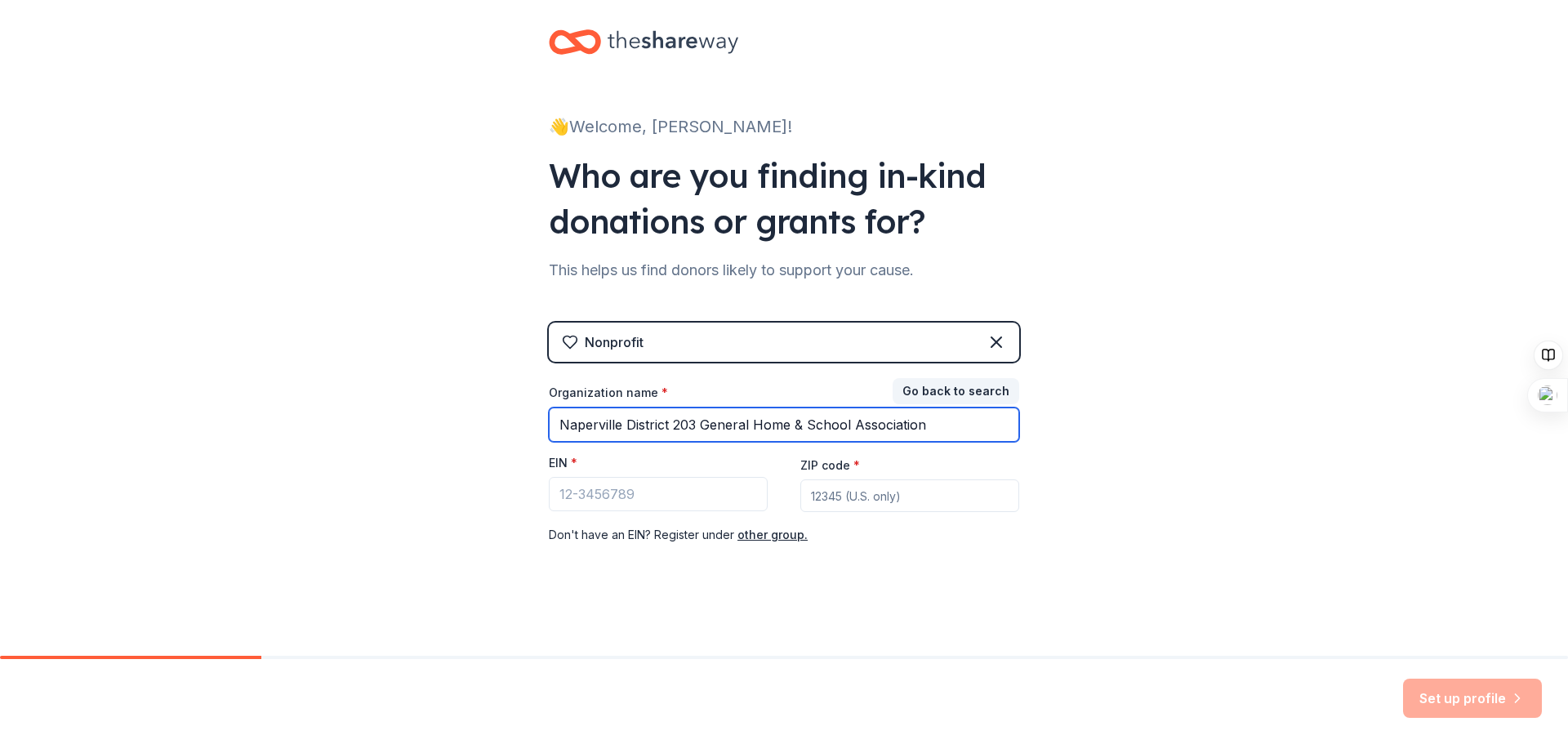
type input "Naperville District 203 General Home & School Association"
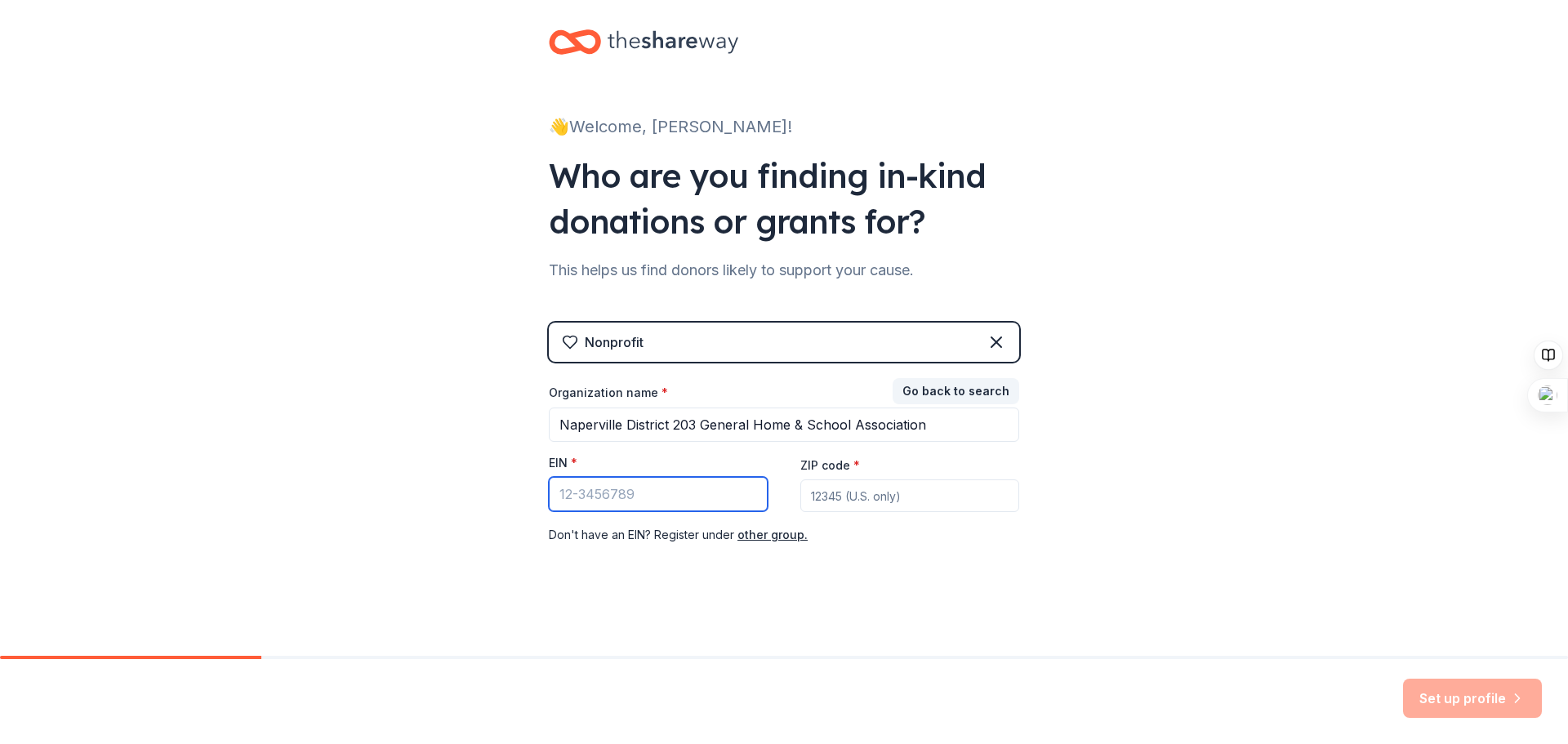
click at [684, 490] on input "EIN *" at bounding box center [658, 494] width 219 height 34
